Goal: Information Seeking & Learning: Learn about a topic

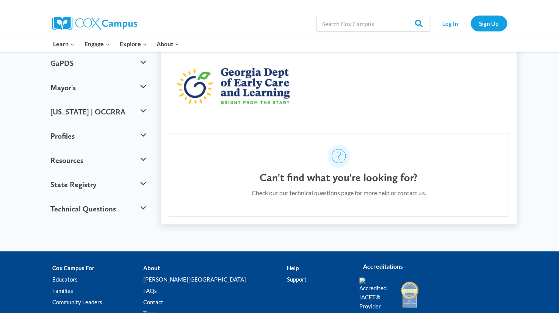
scroll to position [240, 0]
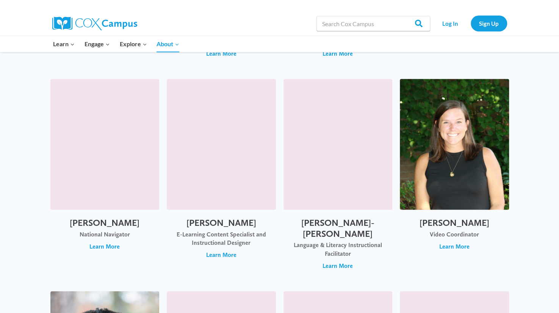
scroll to position [768, 0]
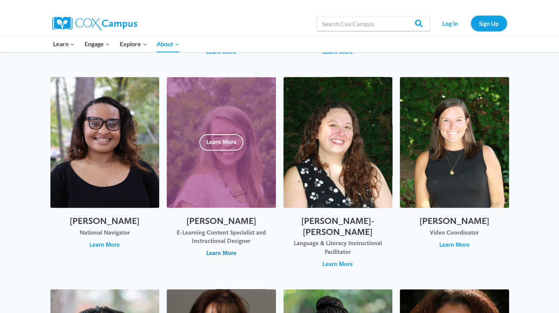
click at [219, 254] on span "Learn More" at bounding box center [221, 253] width 30 height 8
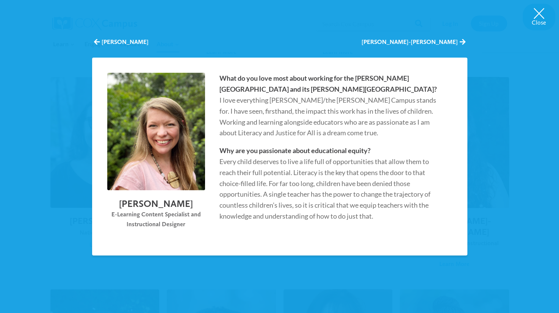
click at [42, 82] on div "Close [PERSON_NAME] [PERSON_NAME]-[PERSON_NAME] E-Learning Content Specialist a…" at bounding box center [279, 156] width 559 height 313
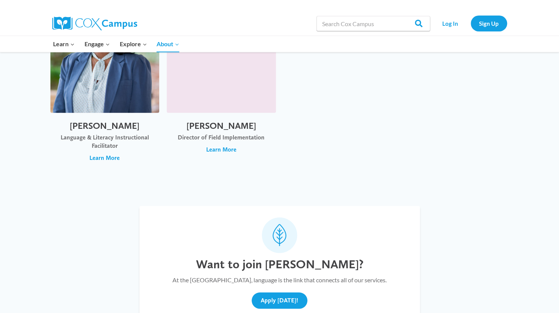
scroll to position [2719, 0]
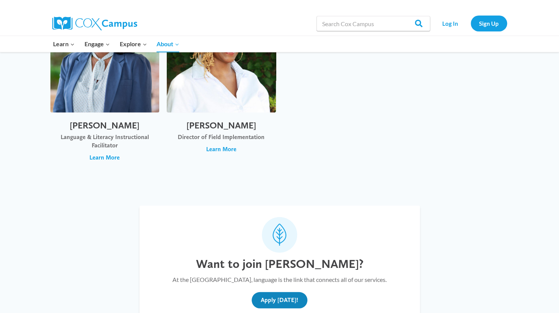
click at [276, 292] on button "Apply [DATE]!" at bounding box center [280, 300] width 56 height 17
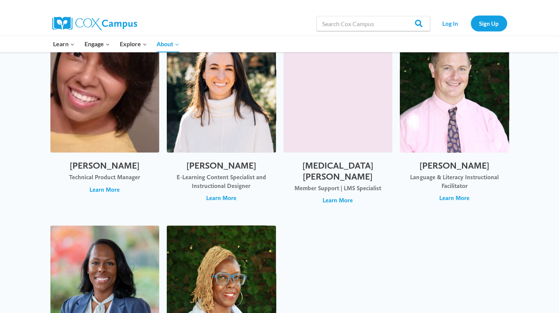
scroll to position [2475, 0]
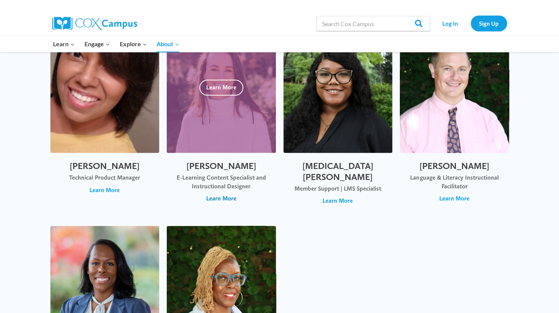
click at [223, 194] on span "Learn More" at bounding box center [221, 198] width 30 height 8
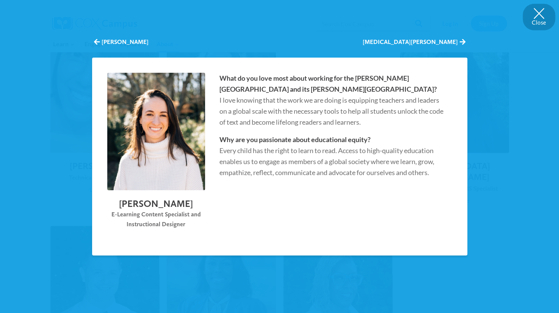
click at [541, 17] on button "Close" at bounding box center [539, 17] width 33 height 27
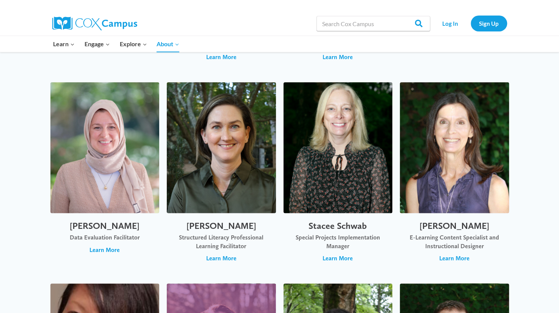
scroll to position [2212, 0]
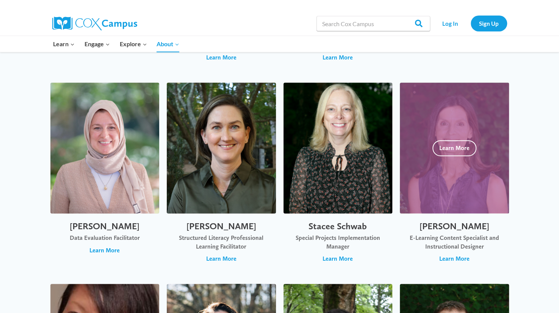
click at [475, 120] on div at bounding box center [454, 148] width 109 height 131
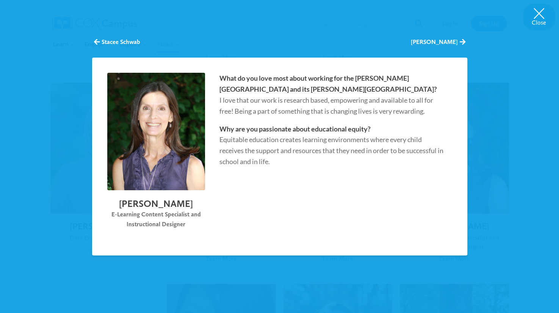
click at [154, 201] on h2 "[PERSON_NAME]" at bounding box center [156, 204] width 98 height 12
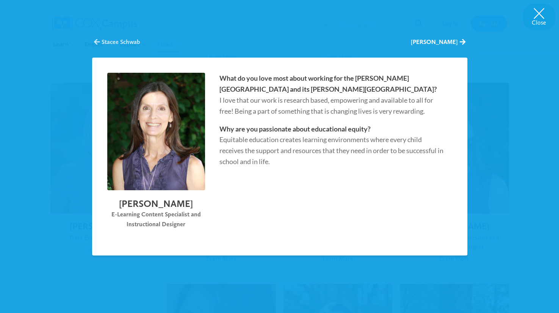
click at [104, 39] on button "Stacee Schwab" at bounding box center [117, 42] width 46 height 8
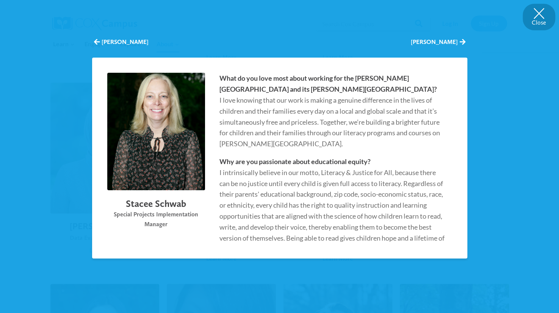
click at [542, 8] on button "Close" at bounding box center [539, 17] width 33 height 27
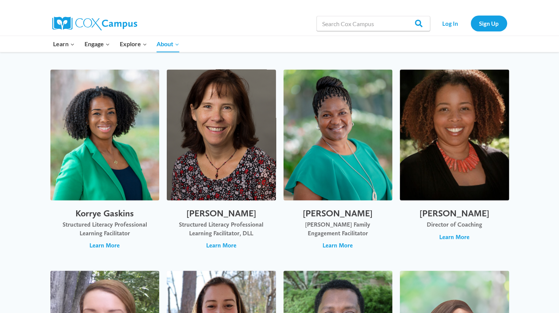
scroll to position [986, 0]
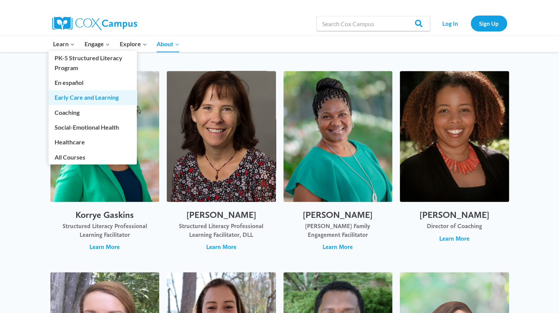
click at [90, 94] on link "Early Care and Learning" at bounding box center [93, 97] width 88 height 14
